Goal: Task Accomplishment & Management: Use online tool/utility

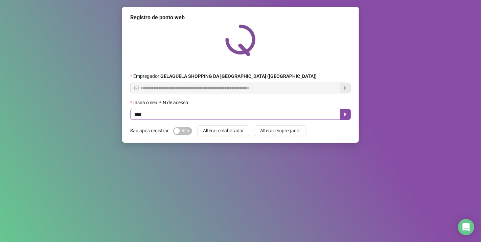
type input "*****"
click at [341, 118] on button "button" at bounding box center [345, 114] width 11 height 11
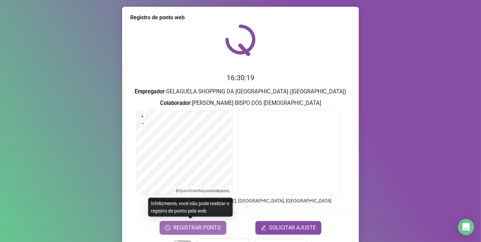
click at [176, 226] on span "REGISTRAR PONTO" at bounding box center [197, 228] width 48 height 8
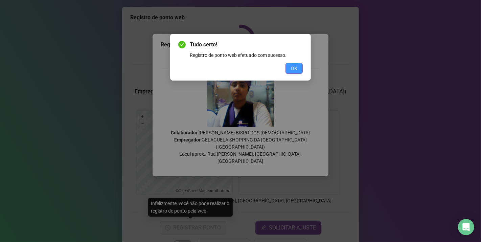
click at [299, 65] on button "OK" at bounding box center [293, 68] width 17 height 11
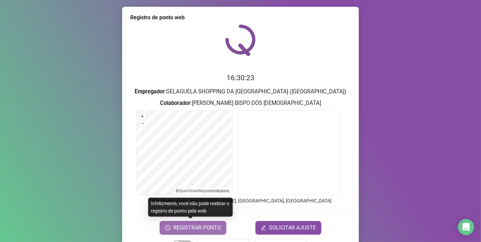
click at [213, 224] on span "REGISTRAR PONTO" at bounding box center [197, 228] width 48 height 8
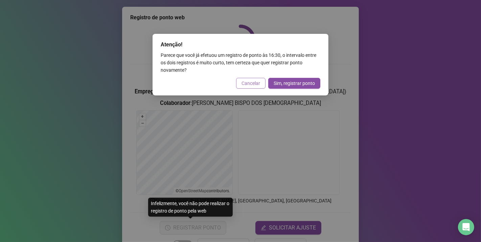
click at [250, 79] on span "Cancelar" at bounding box center [250, 82] width 19 height 7
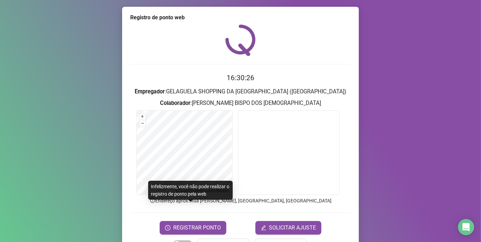
scroll to position [22, 0]
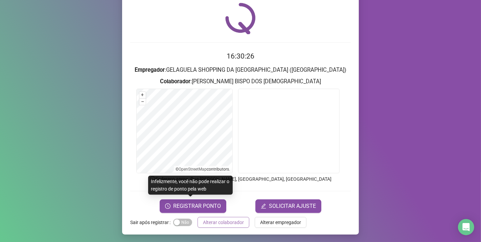
click at [227, 218] on span "Alterar colaborador" at bounding box center [223, 221] width 41 height 7
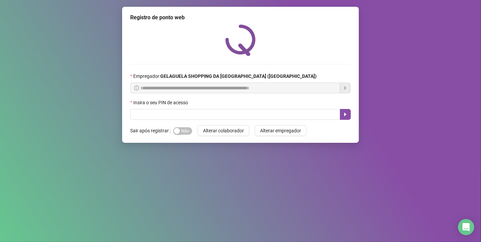
scroll to position [0, 0]
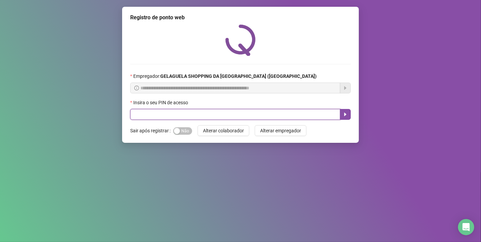
click at [146, 115] on input "text" at bounding box center [235, 114] width 210 height 11
type input "*****"
click at [346, 117] on icon "caret-right" at bounding box center [345, 114] width 5 height 5
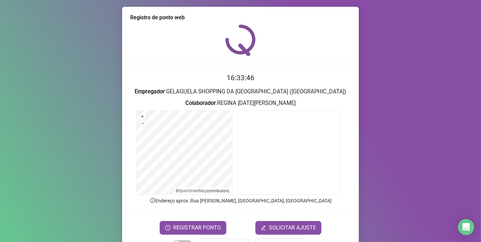
drag, startPoint x: 263, startPoint y: 210, endPoint x: 424, endPoint y: 222, distance: 162.1
click at [424, 222] on div "Registro de ponto web 16:33:46 Empregador : GELAGUELA SHOPPING DA [GEOGRAPHIC_D…" at bounding box center [240, 121] width 481 height 242
click at [210, 228] on span "REGISTRAR PONTO" at bounding box center [197, 228] width 48 height 8
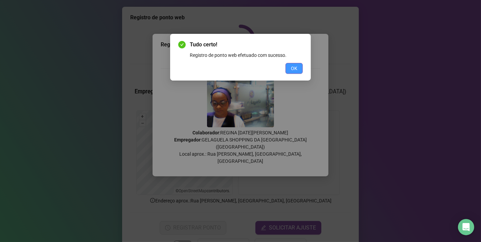
click at [294, 67] on span "OK" at bounding box center [294, 68] width 6 height 7
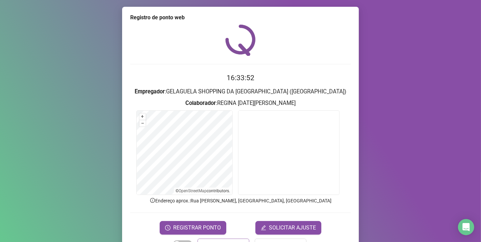
scroll to position [22, 0]
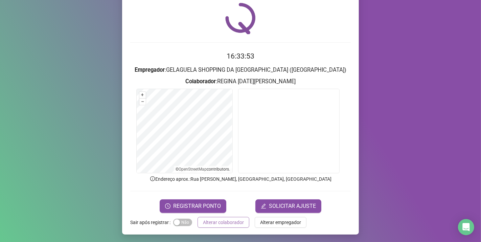
click at [212, 221] on span "Alterar colaborador" at bounding box center [223, 221] width 41 height 7
click at [212, 221] on div "Registro de ponto web 16:33:53 Empregador : GELAGUELA SHOPPING DA BAHIA (IGUATE…" at bounding box center [240, 121] width 481 height 242
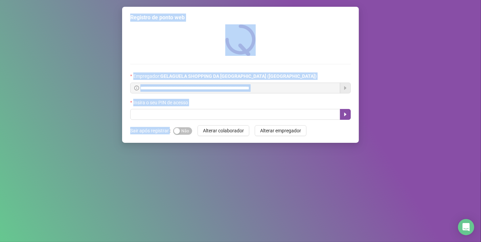
scroll to position [0, 0]
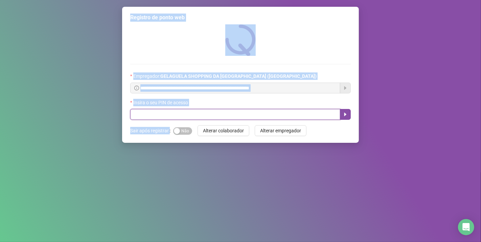
click at [176, 114] on input "text" at bounding box center [235, 114] width 210 height 11
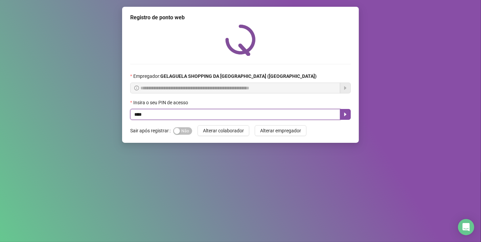
type input "*****"
click at [347, 117] on icon "caret-right" at bounding box center [345, 114] width 5 height 5
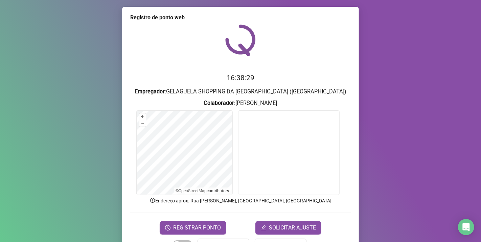
click at [191, 234] on div "Registro de ponto web 16:38:29 Empregador : GELAGUELA SHOPPING DA [GEOGRAPHIC_D…" at bounding box center [240, 131] width 237 height 249
click at [187, 221] on button "REGISTRAR PONTO" at bounding box center [193, 228] width 67 height 14
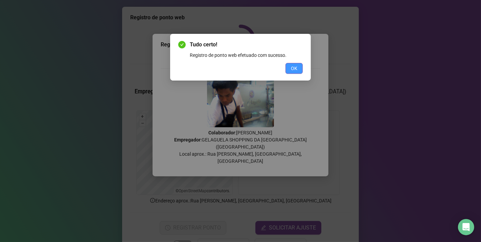
click at [296, 68] on span "OK" at bounding box center [294, 68] width 6 height 7
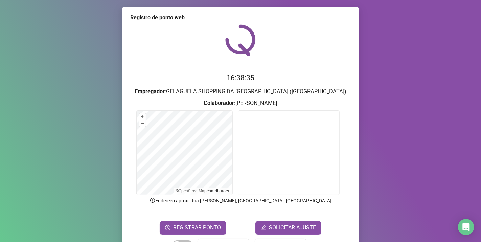
scroll to position [22, 0]
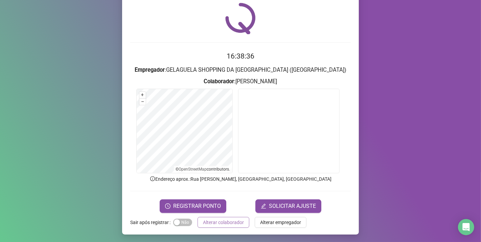
click at [224, 224] on span "Alterar colaborador" at bounding box center [223, 221] width 41 height 7
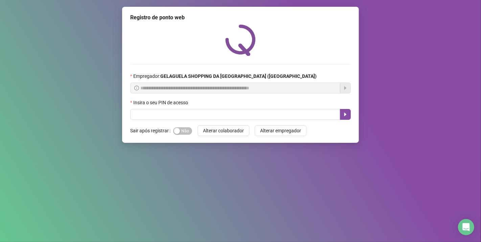
scroll to position [0, 0]
